Goal: Task Accomplishment & Management: Manage account settings

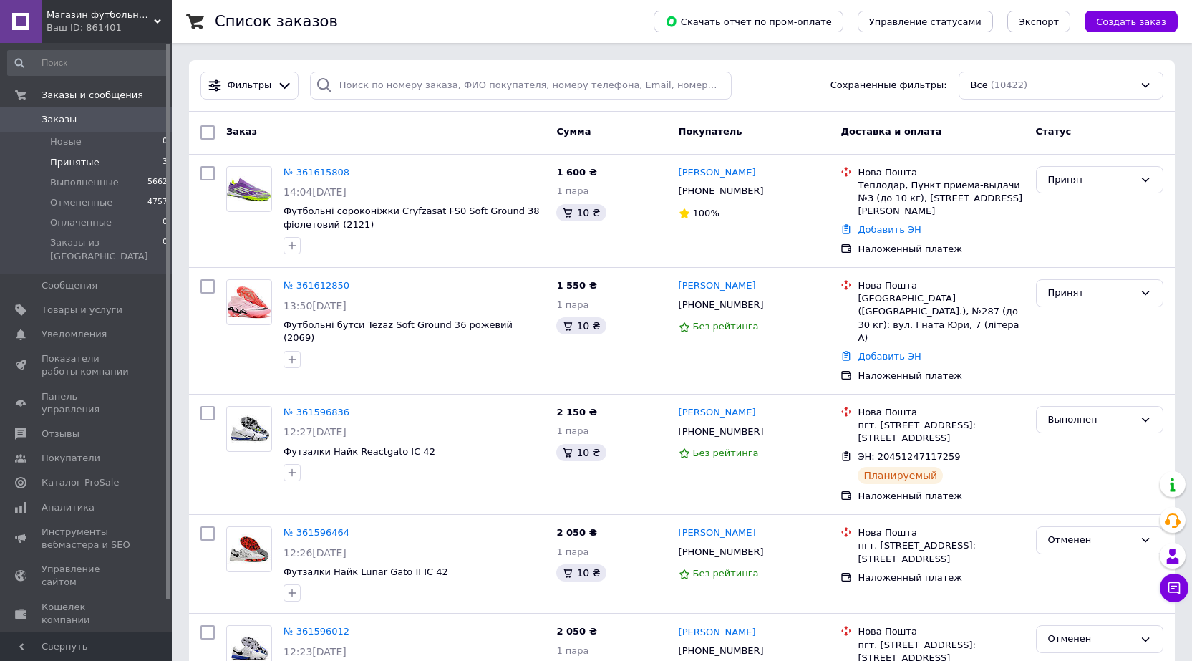
click at [119, 159] on li "Принятые 3" at bounding box center [88, 163] width 176 height 20
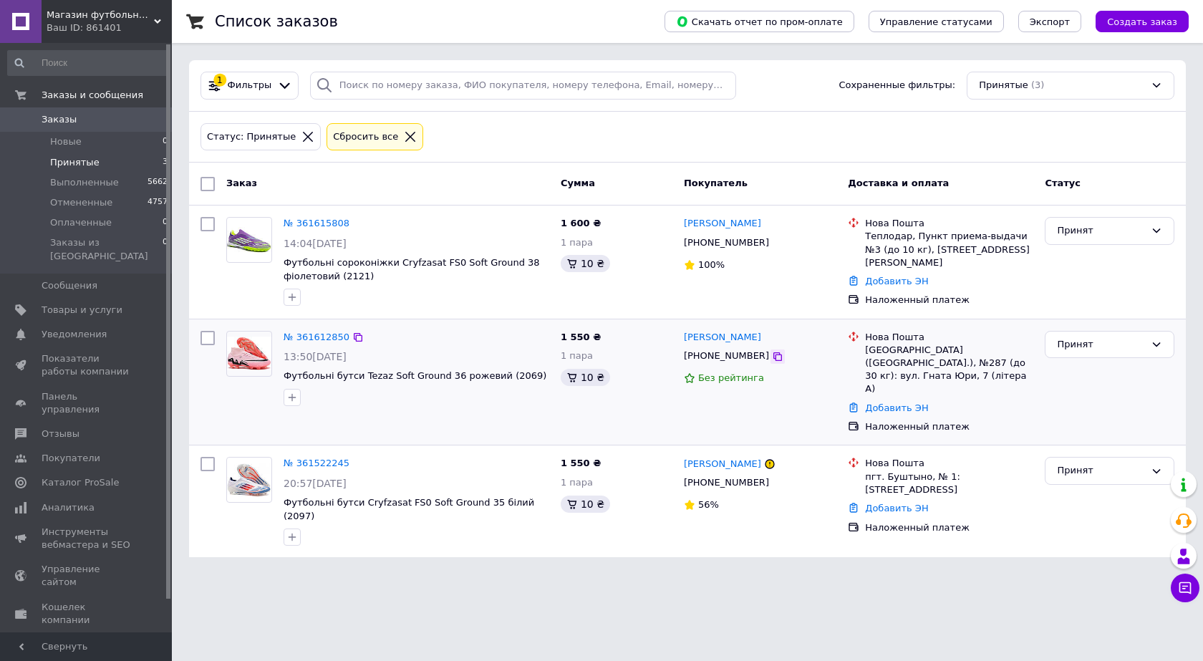
click at [773, 354] on icon at bounding box center [777, 356] width 9 height 9
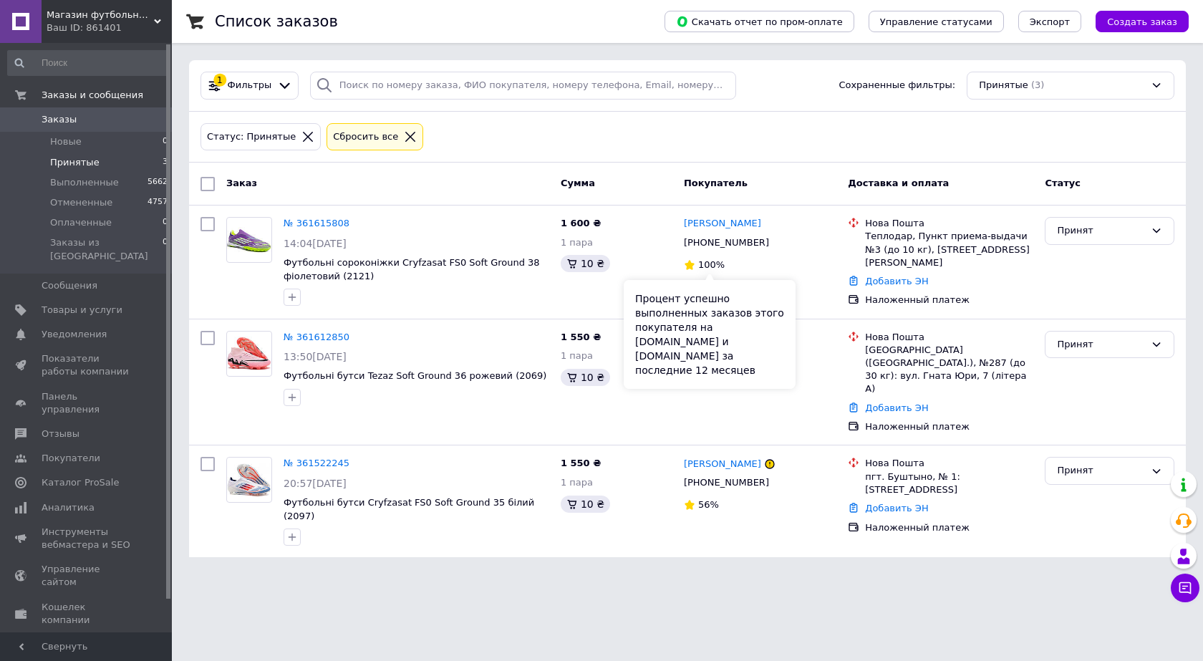
drag, startPoint x: 773, startPoint y: 338, endPoint x: 753, endPoint y: 337, distance: 20.8
click at [753, 337] on div "Процент успешно выполненных заказов этого покупателя на Prom.ua и Bigl.ua за по…" at bounding box center [710, 334] width 172 height 109
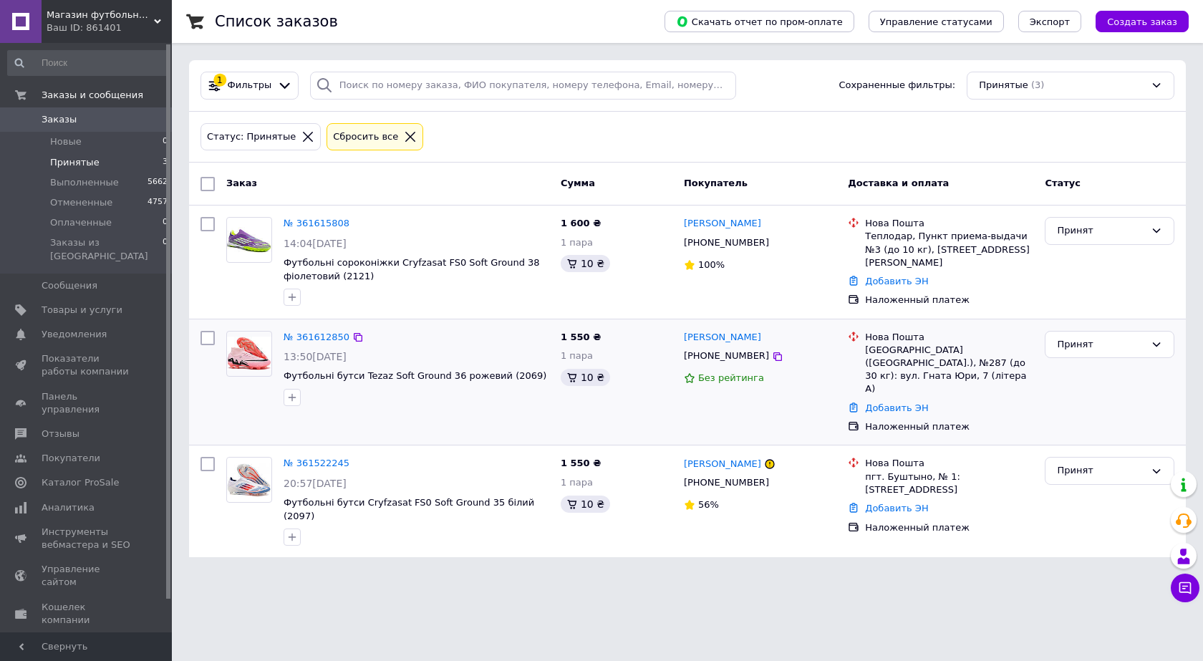
drag, startPoint x: 761, startPoint y: 333, endPoint x: 674, endPoint y: 332, distance: 86.6
click at [674, 332] on div "№ 361612850 13:50, 12.09.2025 Футбольні бутси Tezaz Soft Ground 36 рожевий (206…" at bounding box center [687, 382] width 985 height 115
click at [766, 336] on div "[PERSON_NAME]" at bounding box center [759, 337] width 155 height 16
drag, startPoint x: 766, startPoint y: 336, endPoint x: 690, endPoint y: 337, distance: 75.9
click at [690, 337] on div "[PERSON_NAME]" at bounding box center [759, 337] width 155 height 16
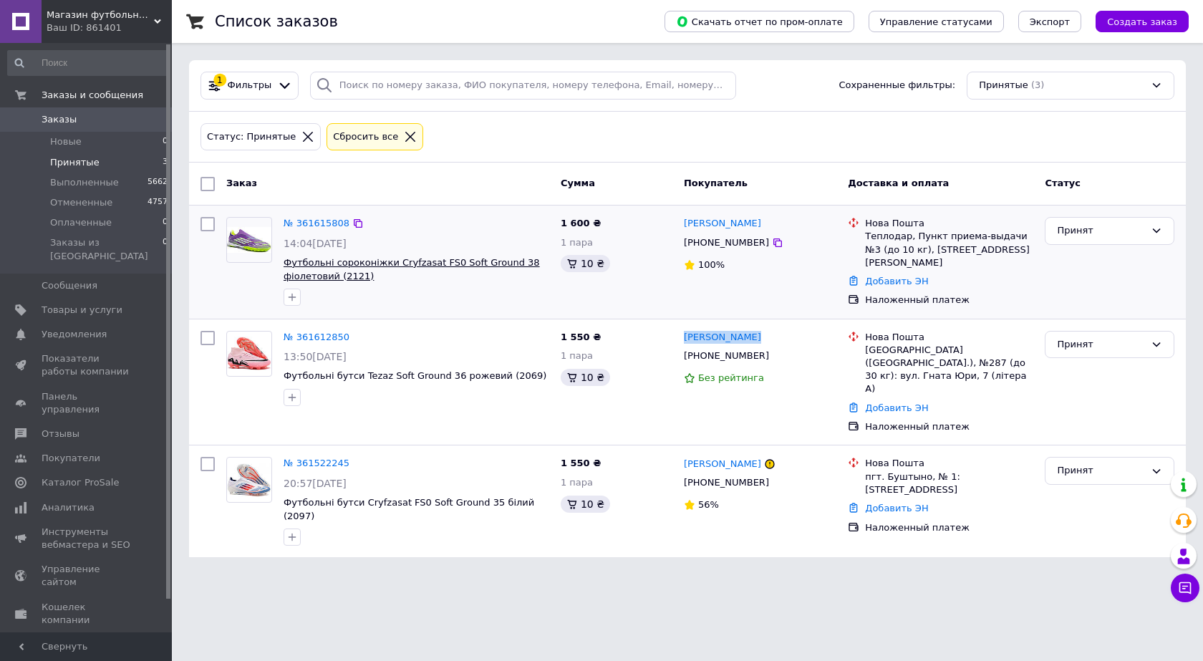
copy div "[PERSON_NAME]"
click at [773, 245] on icon at bounding box center [777, 242] width 9 height 9
drag, startPoint x: 766, startPoint y: 221, endPoint x: 685, endPoint y: 229, distance: 82.1
click at [685, 229] on div "[PERSON_NAME]" at bounding box center [759, 224] width 155 height 16
copy link "[PERSON_NAME]"
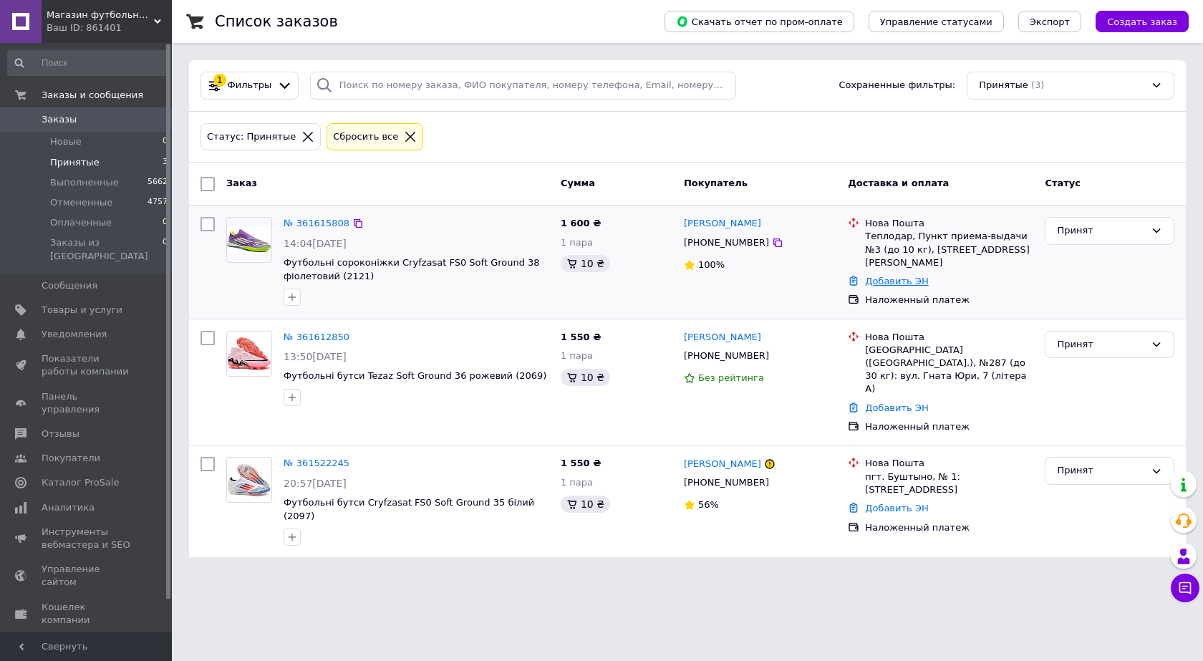
click at [910, 276] on link "Добавить ЭН" at bounding box center [896, 281] width 63 height 11
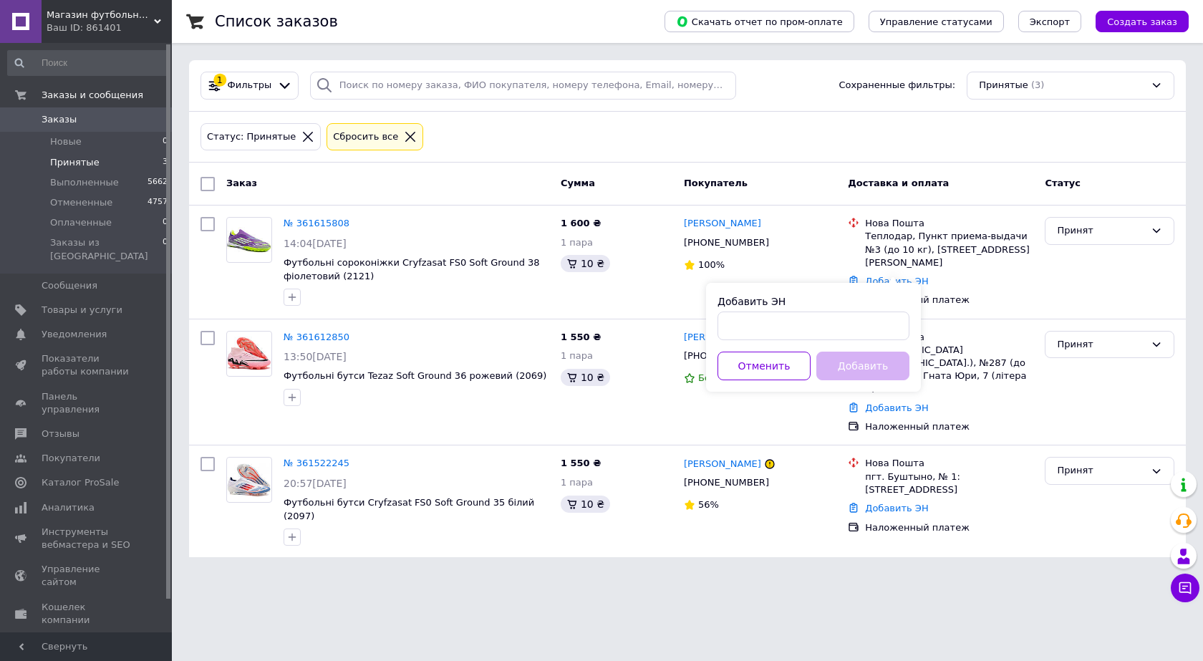
click at [837, 349] on div "Добавить ЭН Отменить Добавить" at bounding box center [813, 337] width 215 height 109
click at [828, 328] on input "Добавить ЭН" at bounding box center [813, 325] width 192 height 29
paste input "20451247291229"
type input "20451247291229"
click at [841, 358] on button "Добавить" at bounding box center [862, 366] width 93 height 29
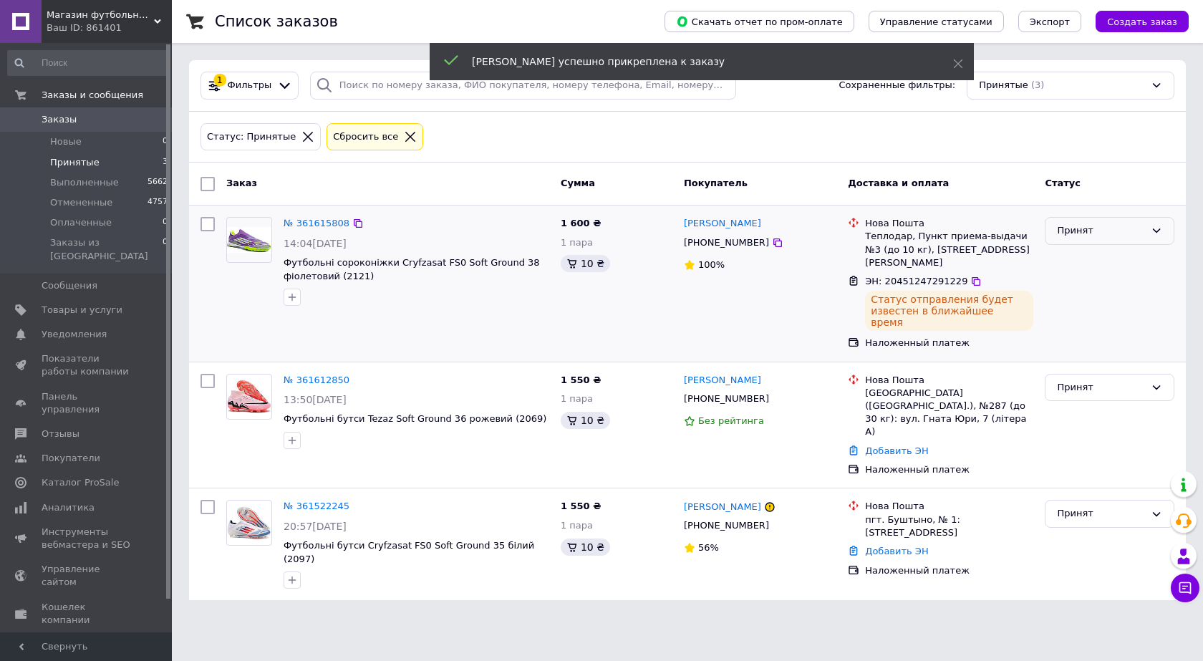
click at [1088, 236] on div "Принят" at bounding box center [1101, 230] width 88 height 15
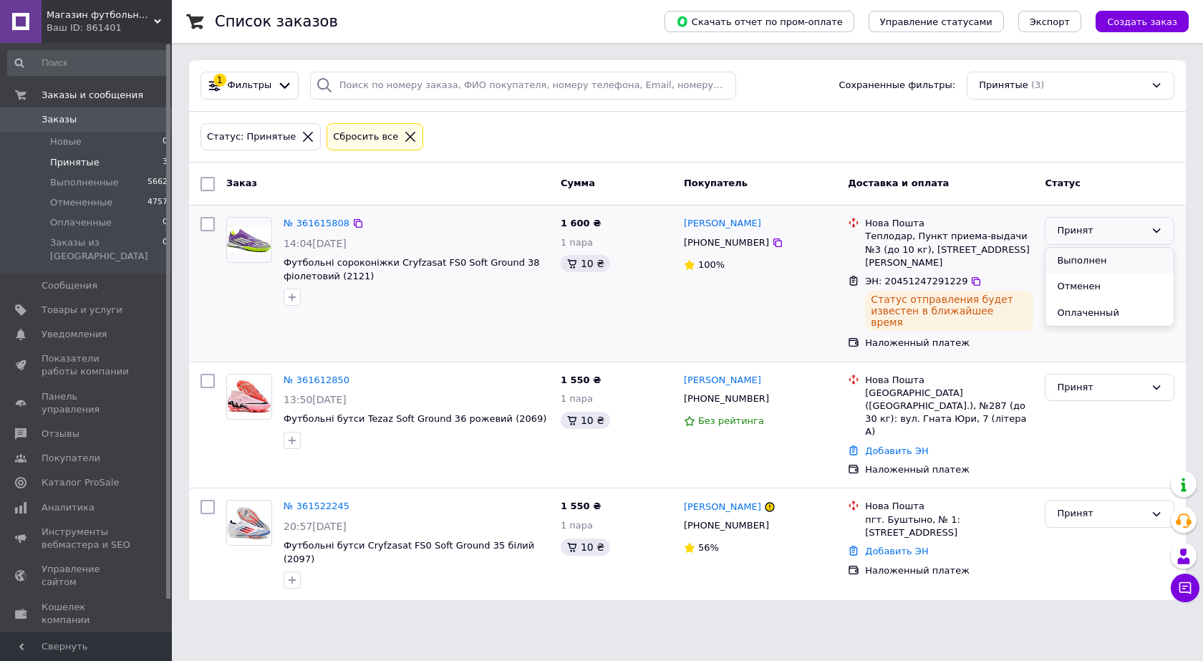
click at [1087, 263] on li "Выполнен" at bounding box center [1109, 261] width 128 height 26
click at [894, 445] on link "Добавить ЭН" at bounding box center [896, 450] width 63 height 11
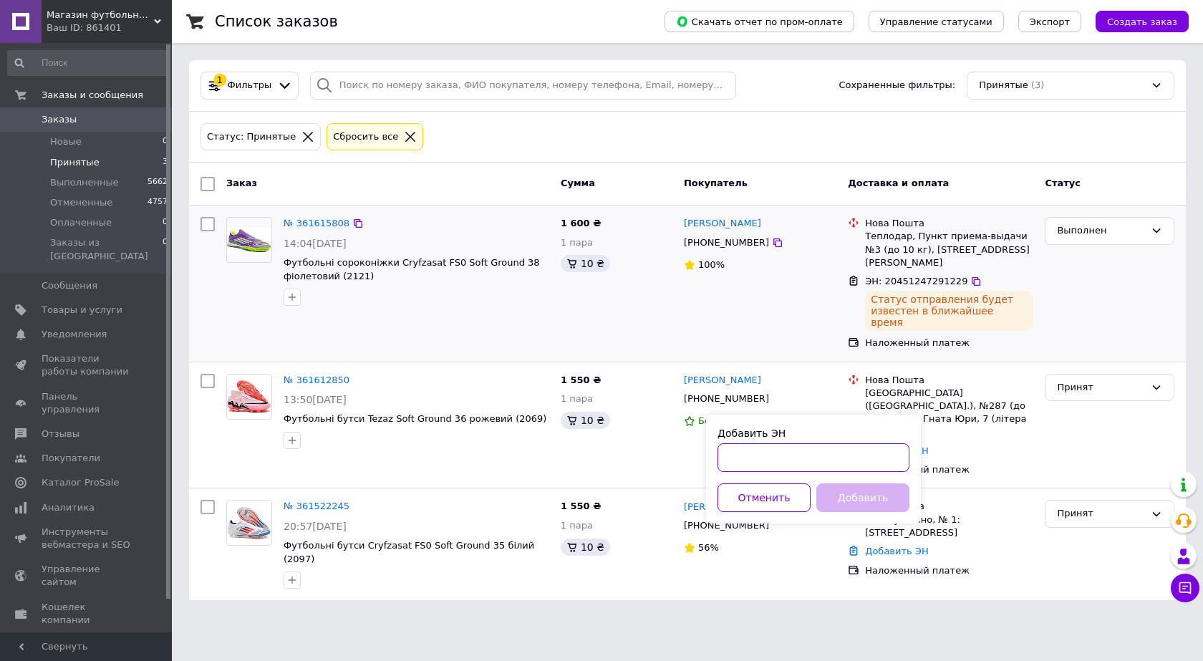
click at [836, 448] on input "Добавить ЭН" at bounding box center [813, 457] width 192 height 29
paste input "20451247289909"
type input "20451247289909"
click at [848, 499] on button "Добавить" at bounding box center [862, 497] width 93 height 29
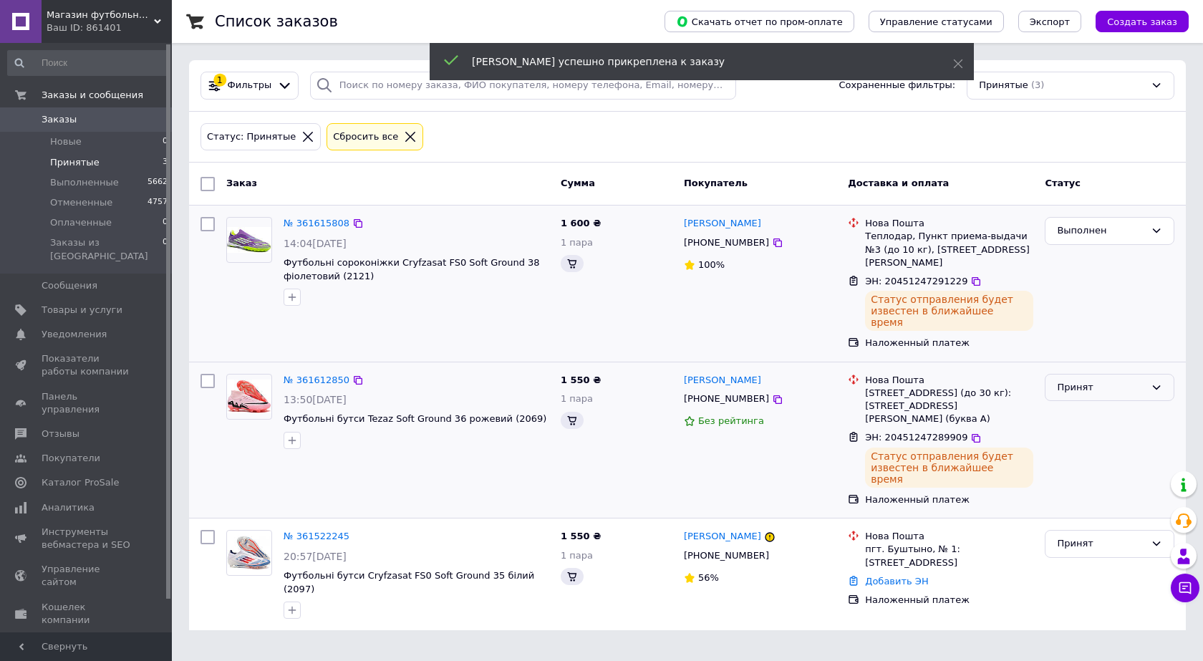
click at [1085, 380] on div "Принят" at bounding box center [1101, 387] width 88 height 15
click at [1093, 404] on li "Выполнен" at bounding box center [1109, 417] width 128 height 26
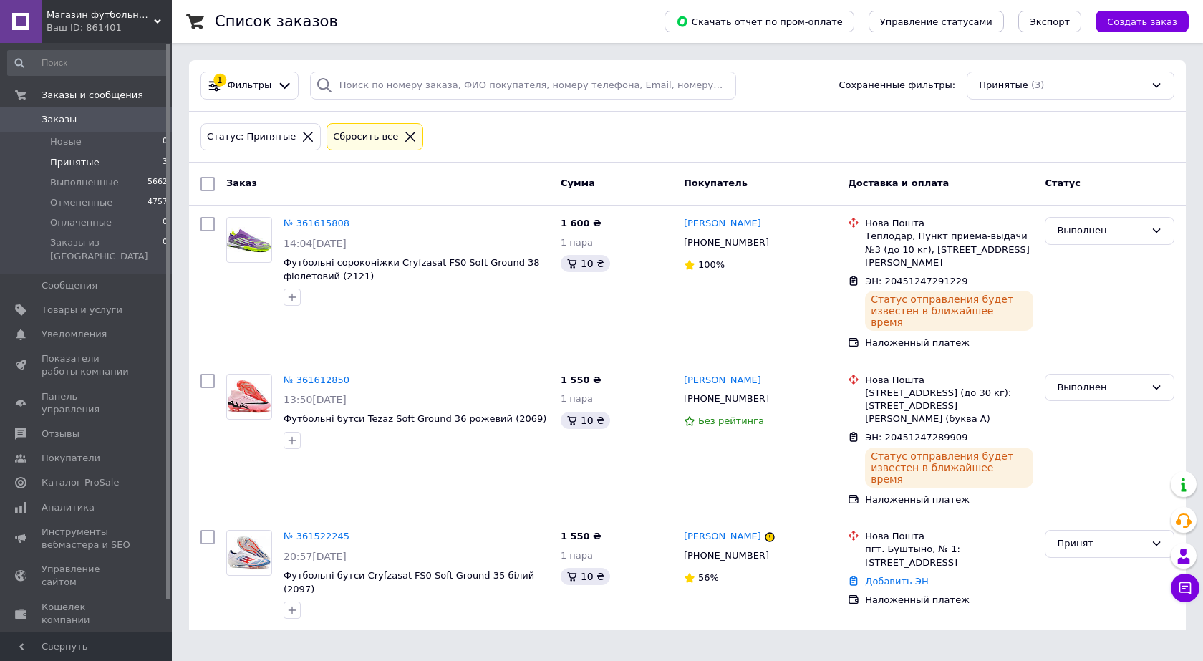
click at [463, 646] on html "Магазин футбольних товарів "ФУТБОЛІСТ" Ваш ID: 861401 Сайт Магазин футбольних т…" at bounding box center [601, 323] width 1203 height 647
click at [354, 132] on div "Сбросить все" at bounding box center [365, 137] width 71 height 15
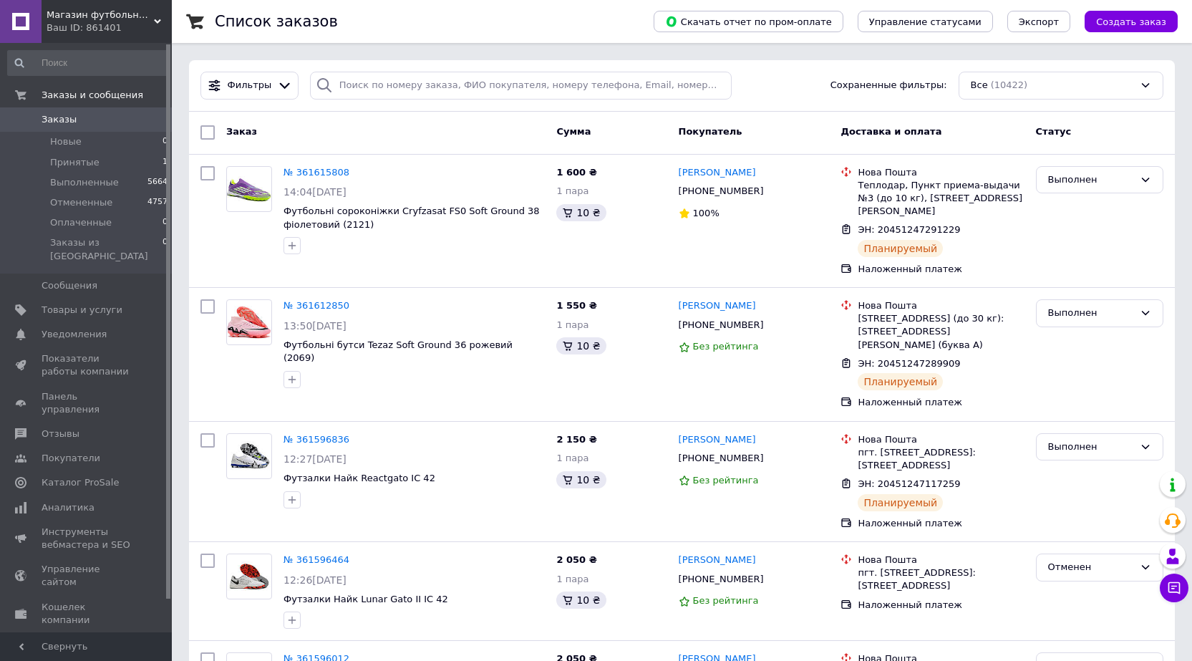
click at [66, 31] on div "Ваш ID: 861401" at bounding box center [109, 27] width 125 height 13
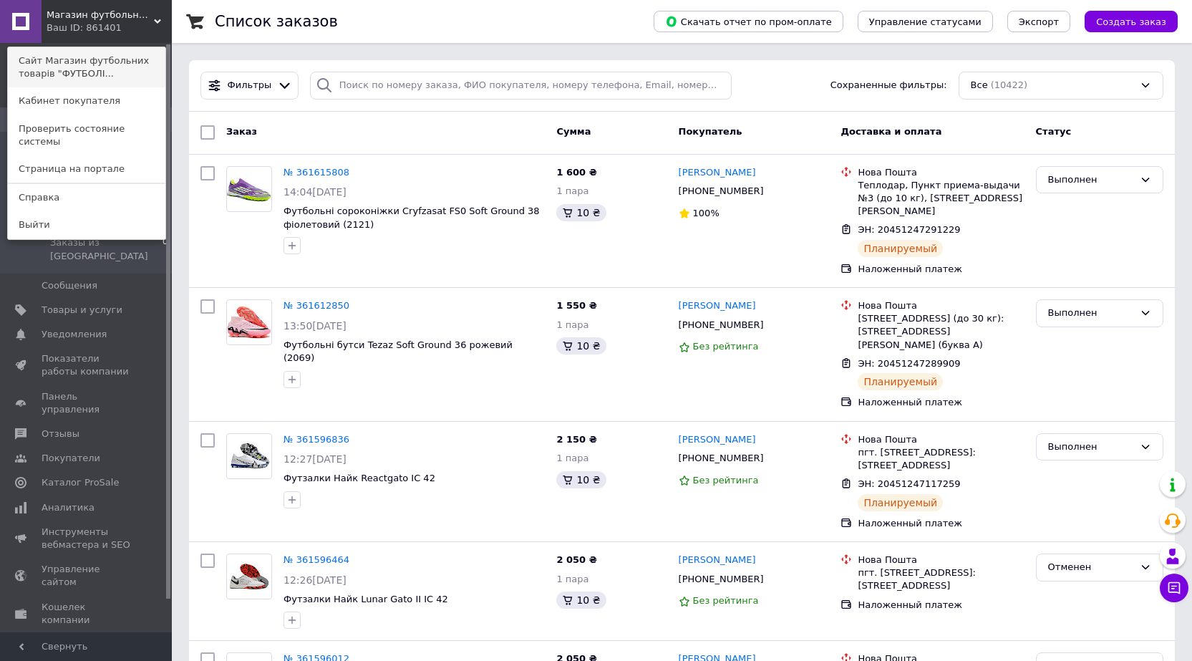
click at [79, 59] on link "Сайт Магазин футбольних товарів "ФУТБОЛІ..." at bounding box center [87, 67] width 158 height 40
